Goal: Navigation & Orientation: Find specific page/section

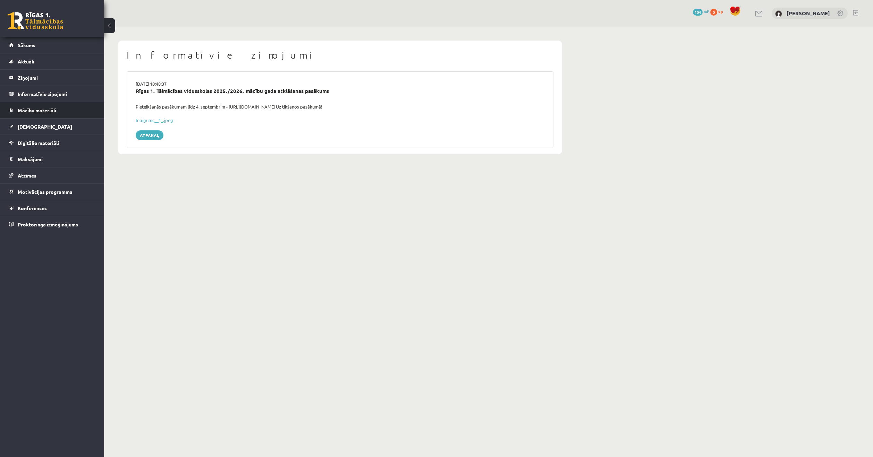
click at [51, 110] on span "Mācību materiāli" at bounding box center [37, 110] width 39 height 6
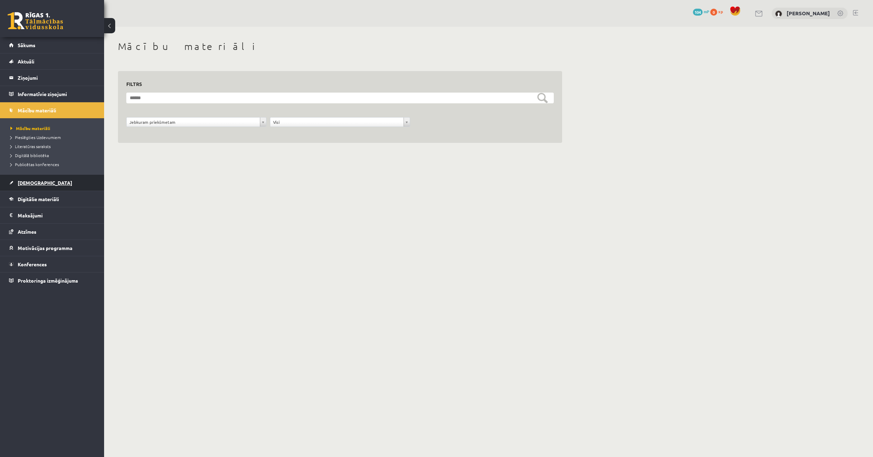
click at [39, 180] on link "[DEMOGRAPHIC_DATA]" at bounding box center [52, 183] width 86 height 16
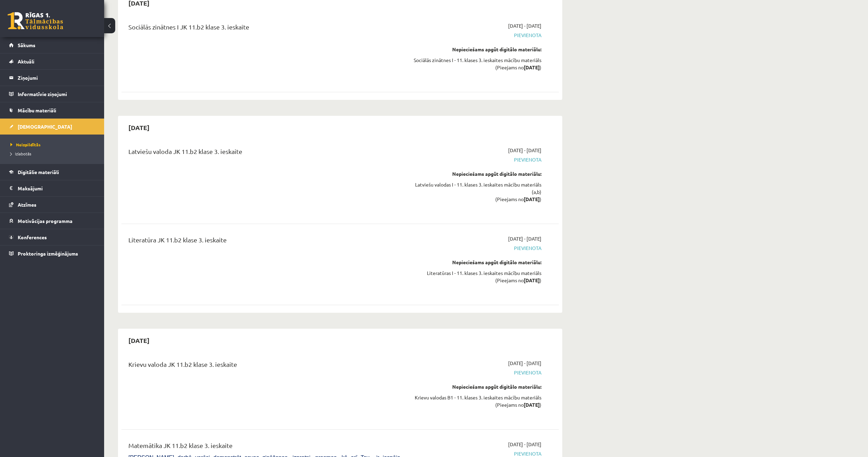
scroll to position [4581, 0]
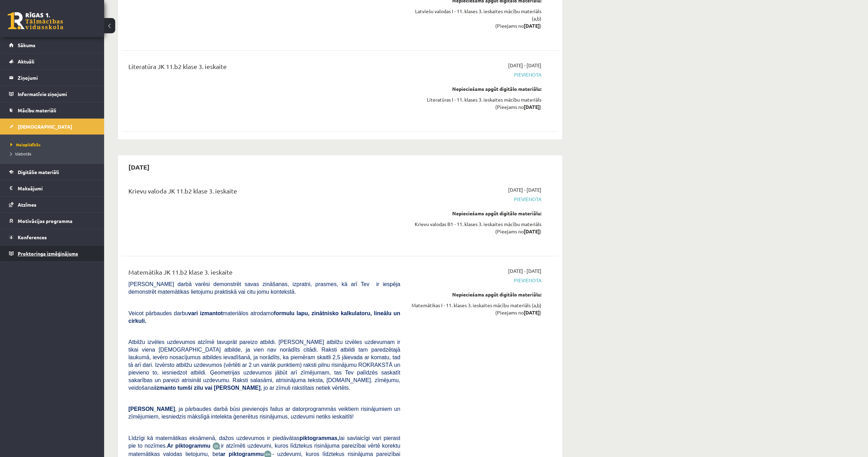
click at [47, 257] on link "Proktoringa izmēģinājums" at bounding box center [52, 254] width 86 height 16
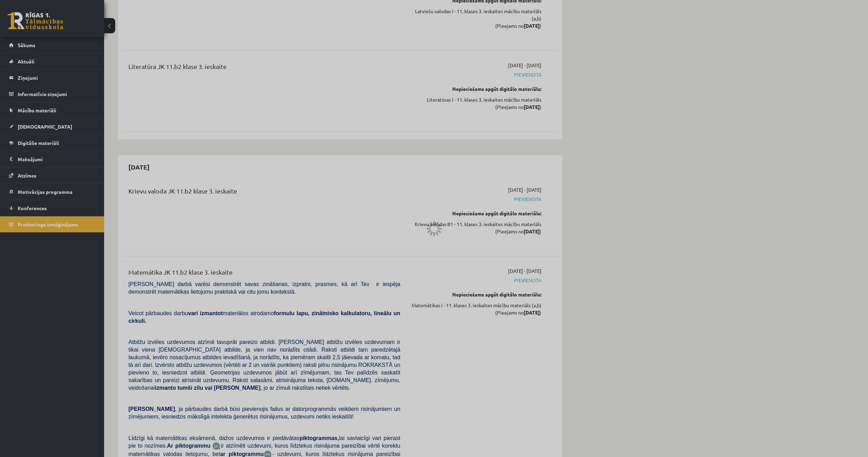
scroll to position [22, 0]
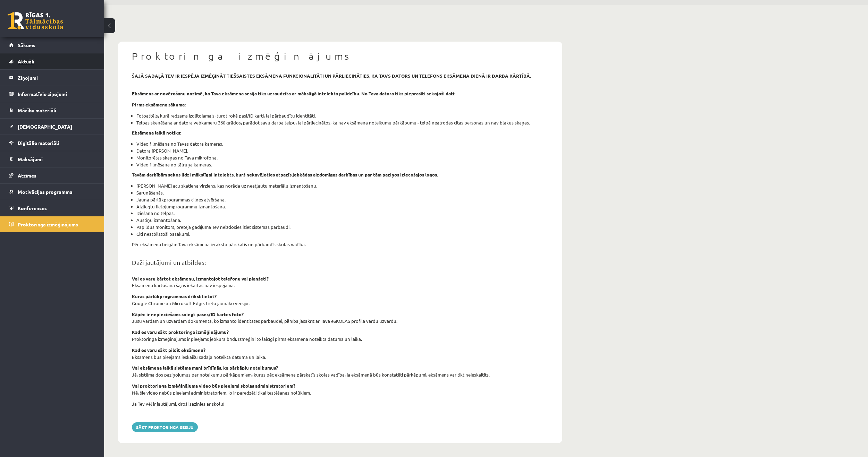
click at [26, 61] on span "Aktuāli" at bounding box center [26, 61] width 17 height 6
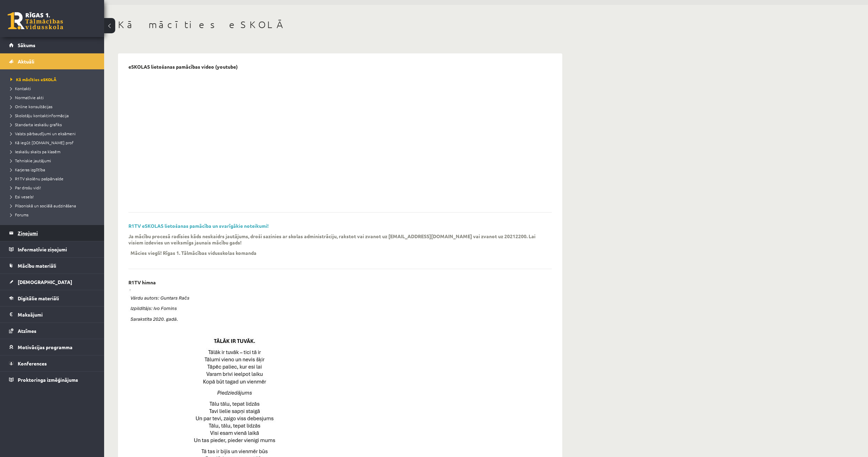
click at [27, 234] on legend "Ziņojumi 0" at bounding box center [57, 233] width 78 height 16
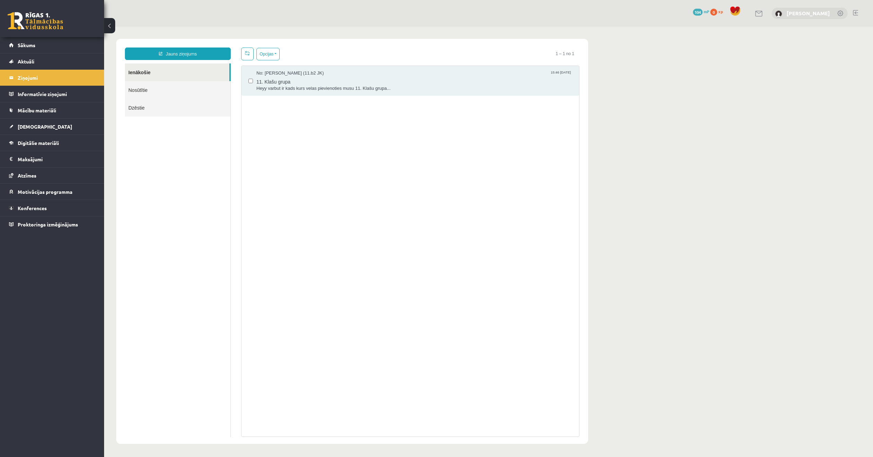
click at [812, 14] on link "[PERSON_NAME]" at bounding box center [808, 13] width 43 height 7
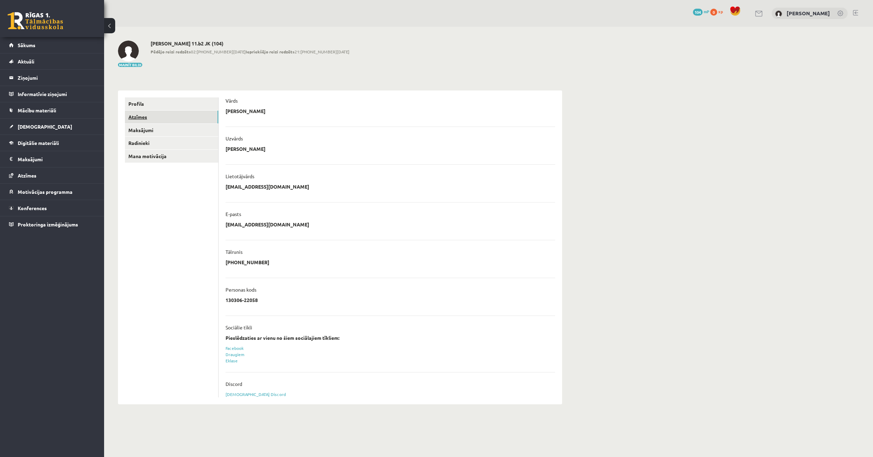
click at [144, 121] on link "Atzīmes" at bounding box center [171, 117] width 93 height 13
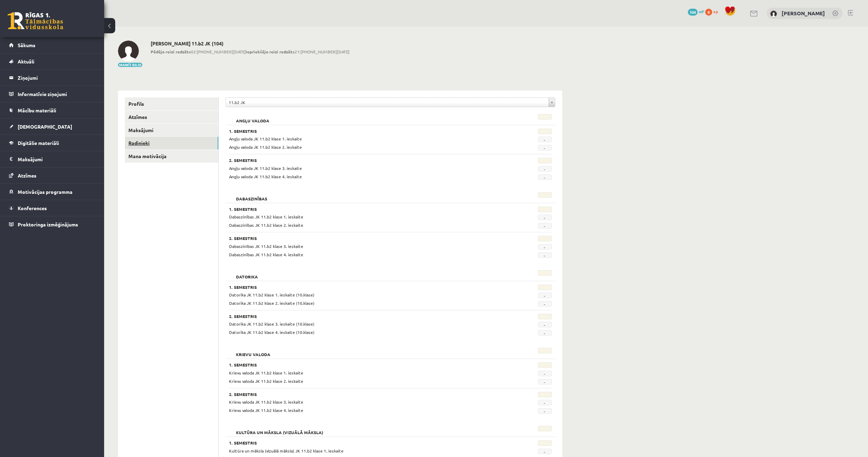
click at [140, 145] on link "Radinieki" at bounding box center [171, 143] width 93 height 13
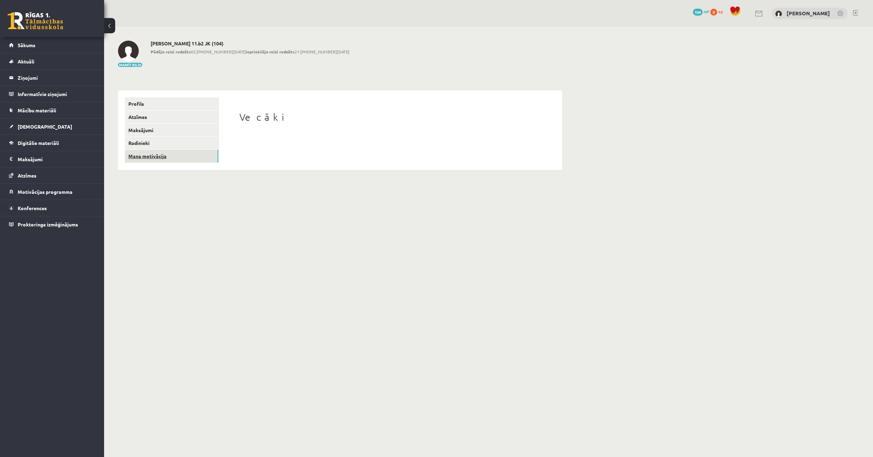
click at [143, 154] on link "Mana motivācija" at bounding box center [171, 156] width 93 height 13
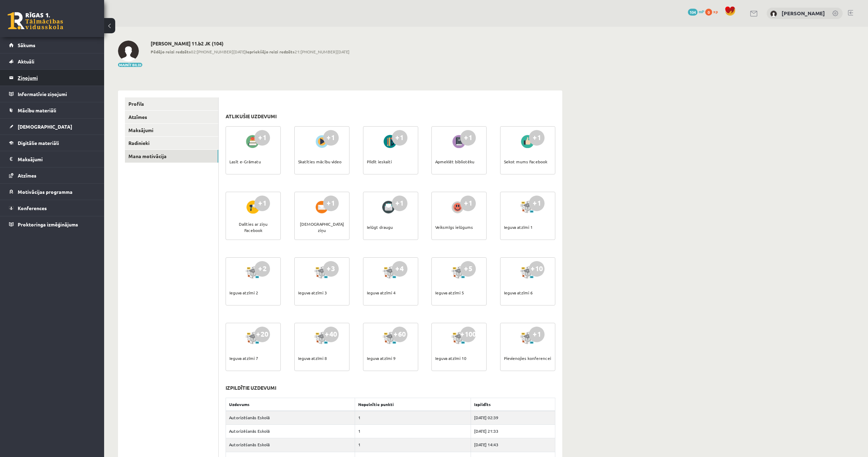
click at [27, 74] on legend "Ziņojumi 0" at bounding box center [57, 78] width 78 height 16
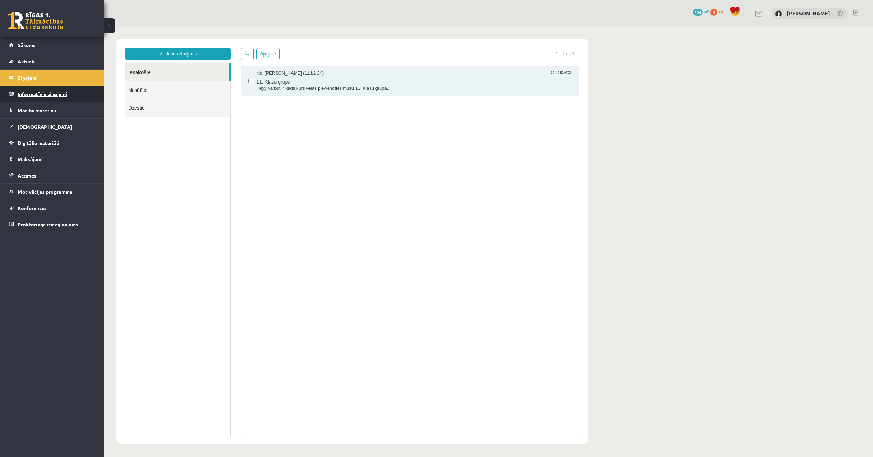
click at [46, 94] on legend "Informatīvie ziņojumi 0" at bounding box center [57, 94] width 78 height 16
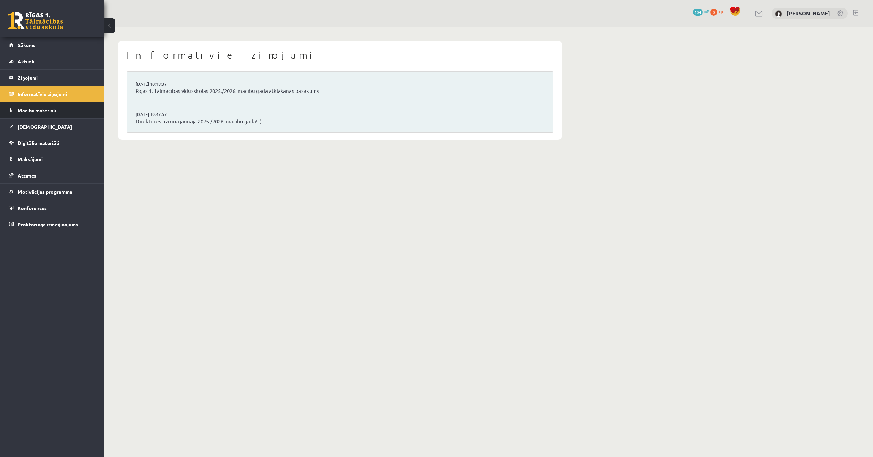
click at [56, 111] on span "Mācību materiāli" at bounding box center [37, 110] width 39 height 6
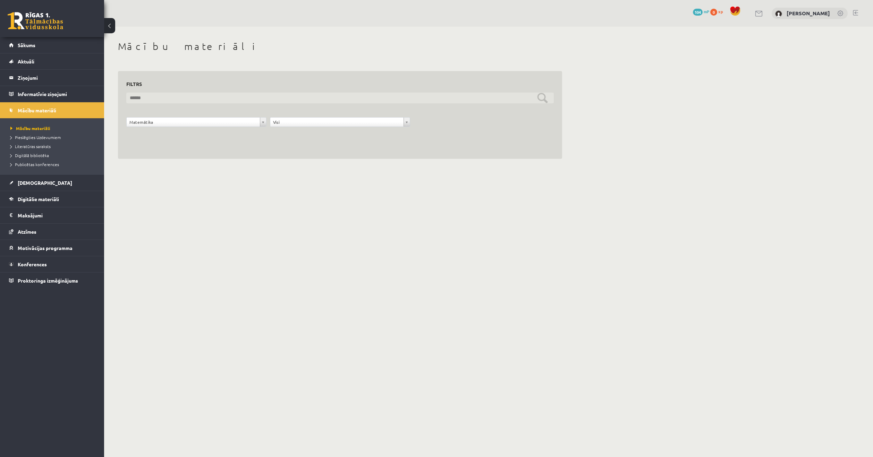
click at [220, 99] on input "text" at bounding box center [340, 98] width 428 height 11
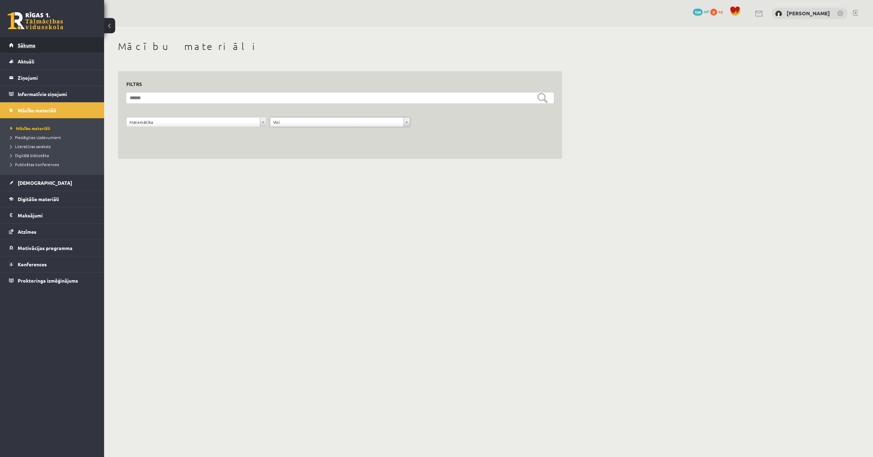
click at [23, 45] on span "Sākums" at bounding box center [27, 45] width 18 height 6
